Goal: Ask a question

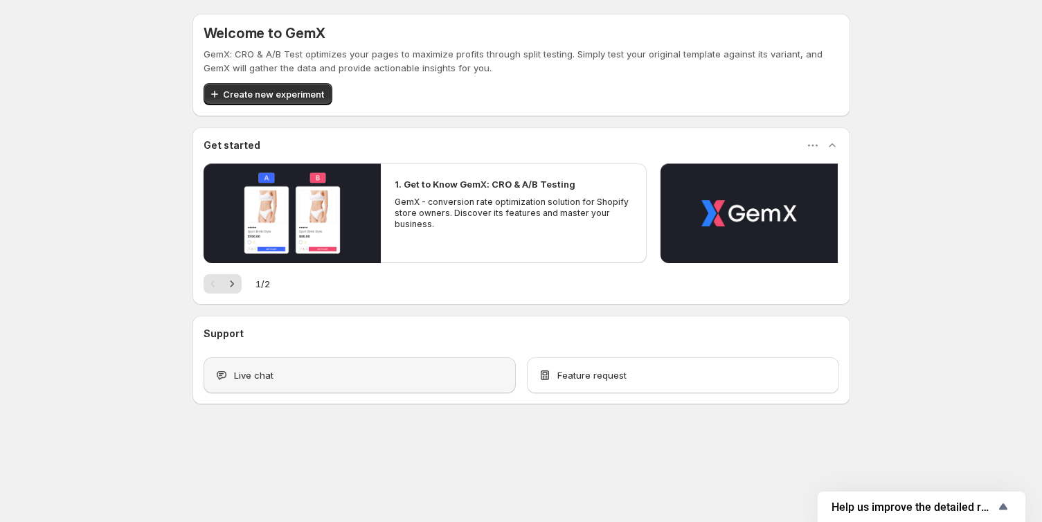
click at [314, 384] on div "Live chat" at bounding box center [360, 375] width 312 height 36
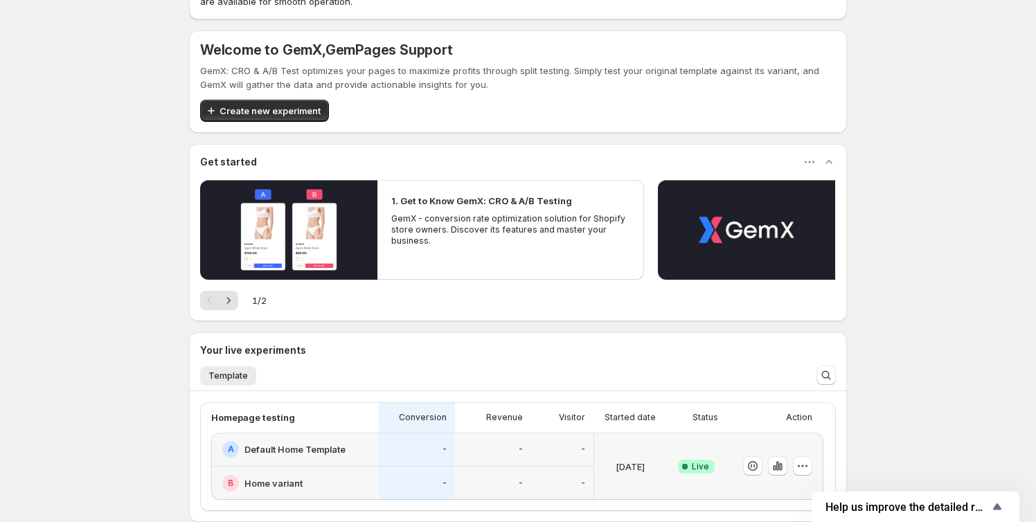
scroll to position [246, 0]
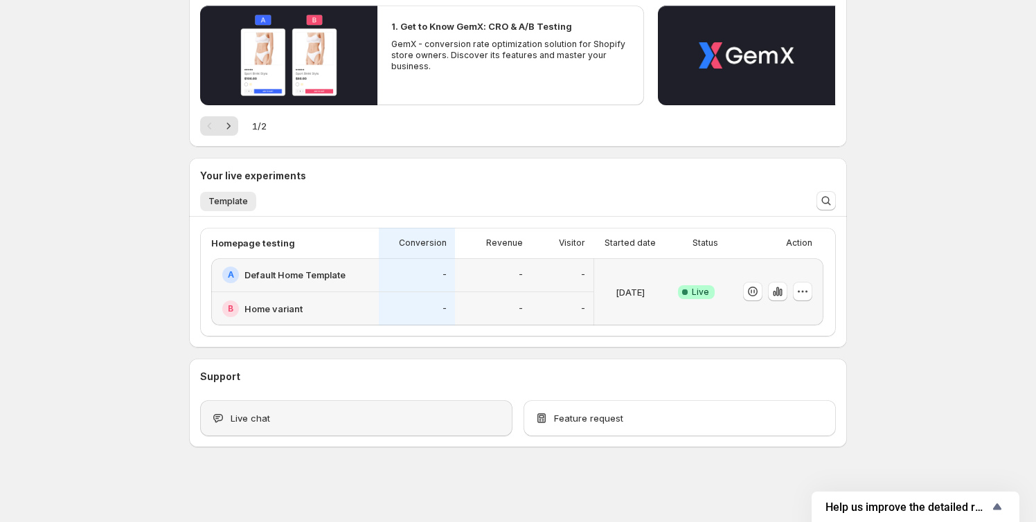
click at [284, 421] on div "Live chat" at bounding box center [356, 418] width 290 height 14
click at [334, 407] on div "Live chat" at bounding box center [356, 418] width 312 height 36
click at [332, 414] on div "Live chat" at bounding box center [356, 418] width 290 height 14
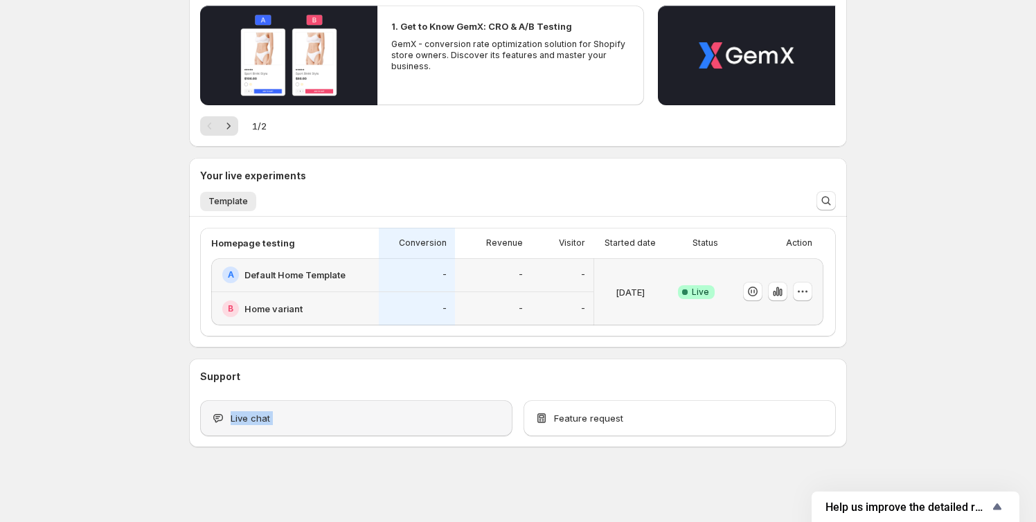
click at [332, 414] on div "Live chat" at bounding box center [356, 418] width 290 height 14
